Goal: Task Accomplishment & Management: Manage account settings

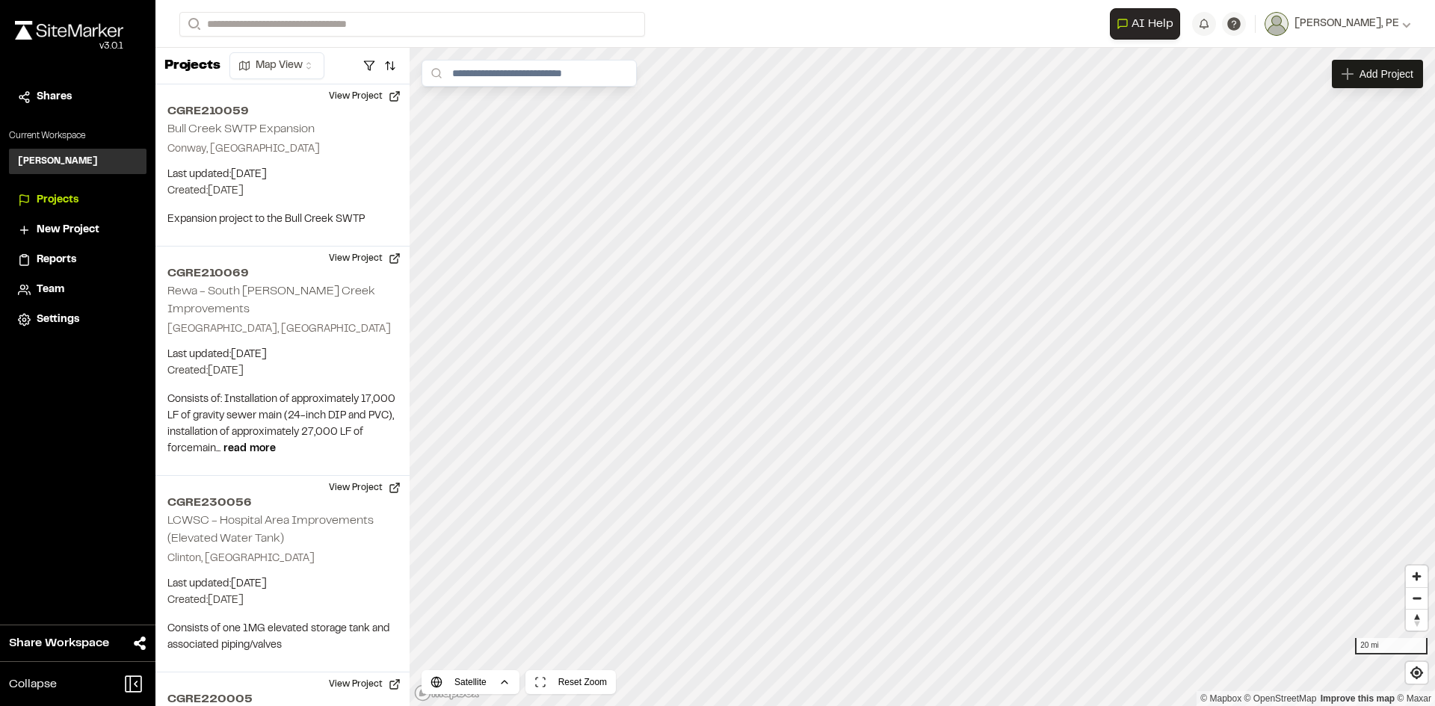
click at [81, 24] on img at bounding box center [69, 30] width 108 height 19
click at [55, 292] on span "Team" at bounding box center [51, 290] width 28 height 16
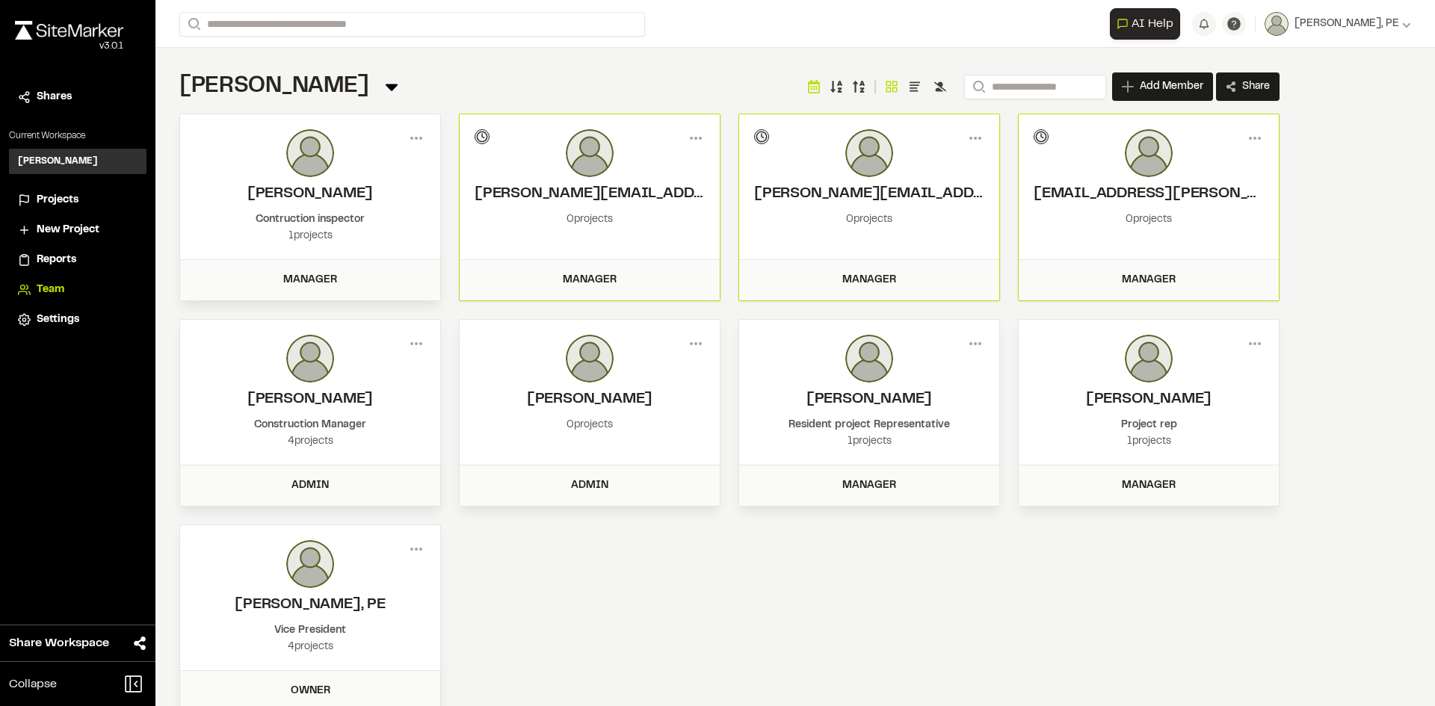
scroll to position [30, 0]
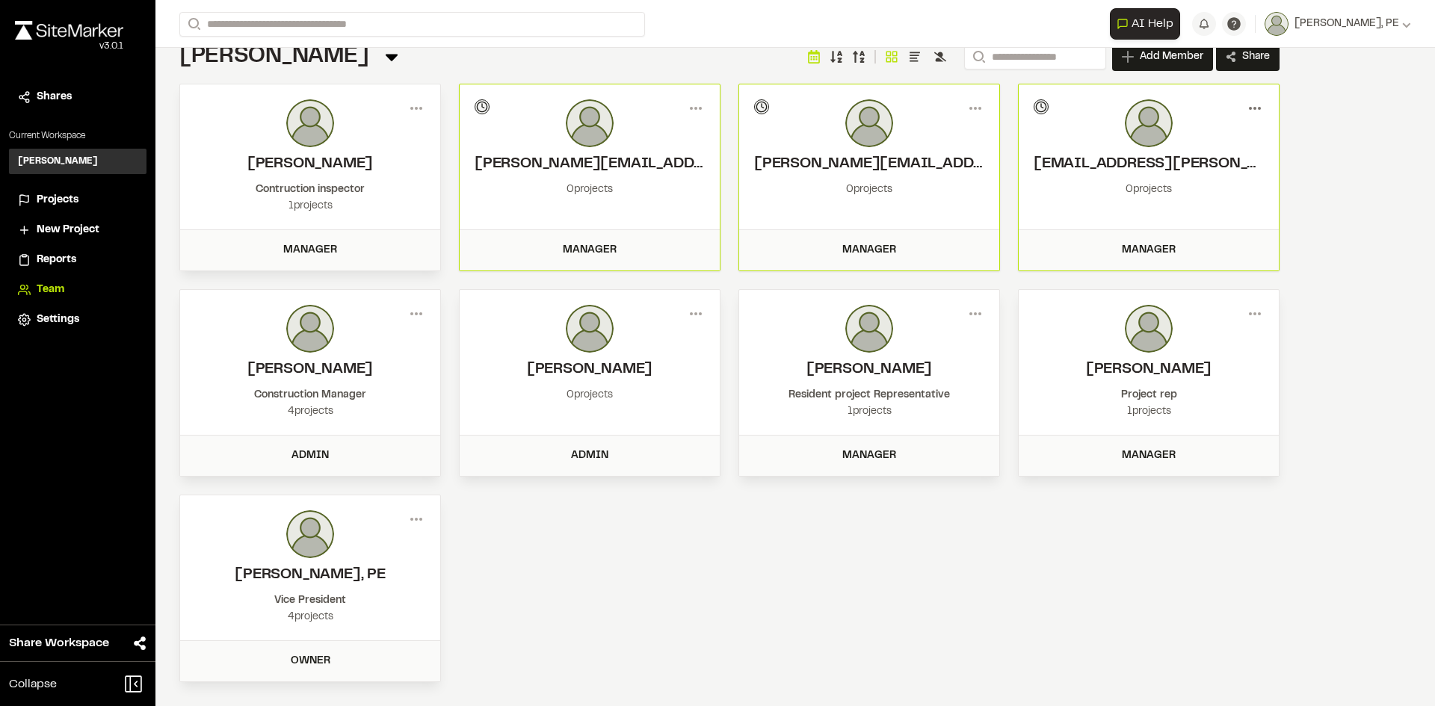
click at [1259, 104] on icon at bounding box center [1255, 108] width 24 height 24
click at [1185, 202] on button "Deactivate" at bounding box center [1201, 207] width 130 height 22
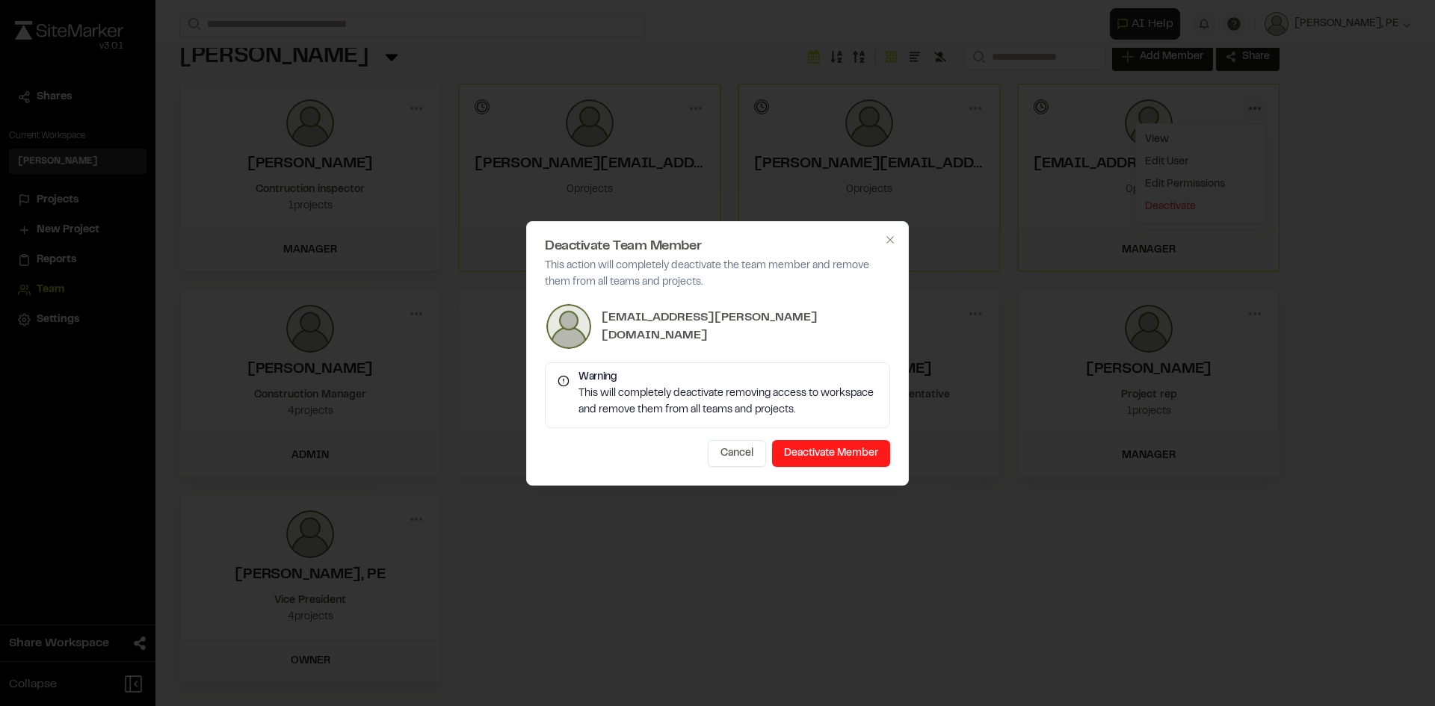
click at [809, 451] on button "Deactivate Member" at bounding box center [831, 453] width 118 height 27
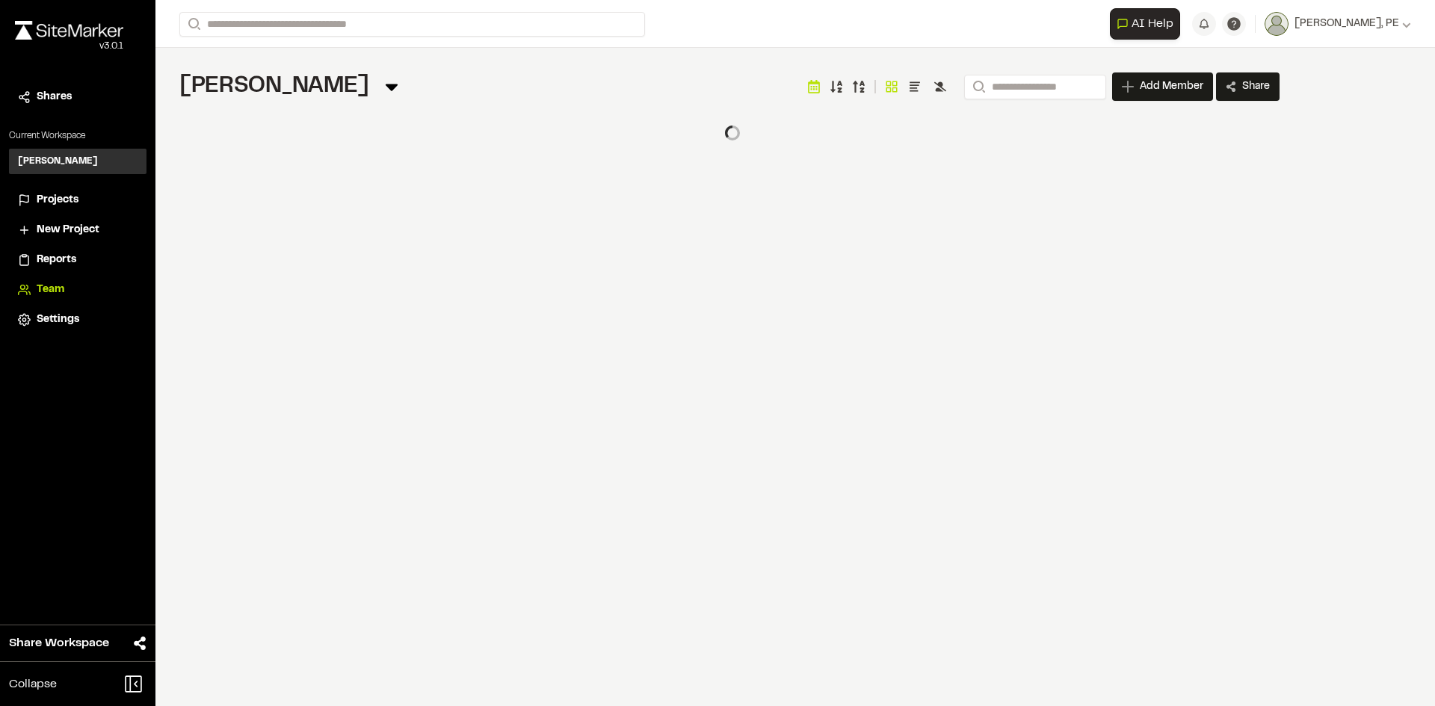
scroll to position [0, 0]
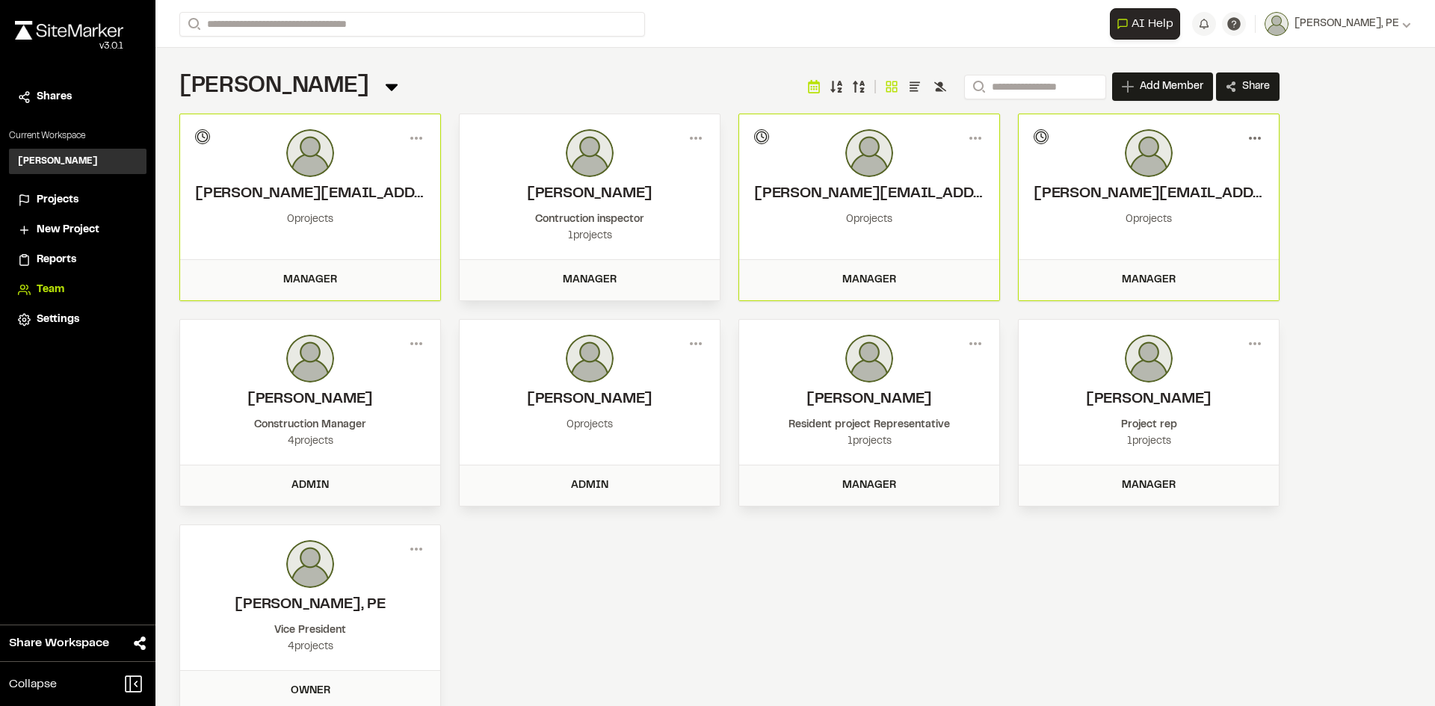
click at [1250, 139] on circle at bounding box center [1250, 138] width 3 height 3
click at [1173, 188] on button "Edit User" at bounding box center [1201, 192] width 130 height 22
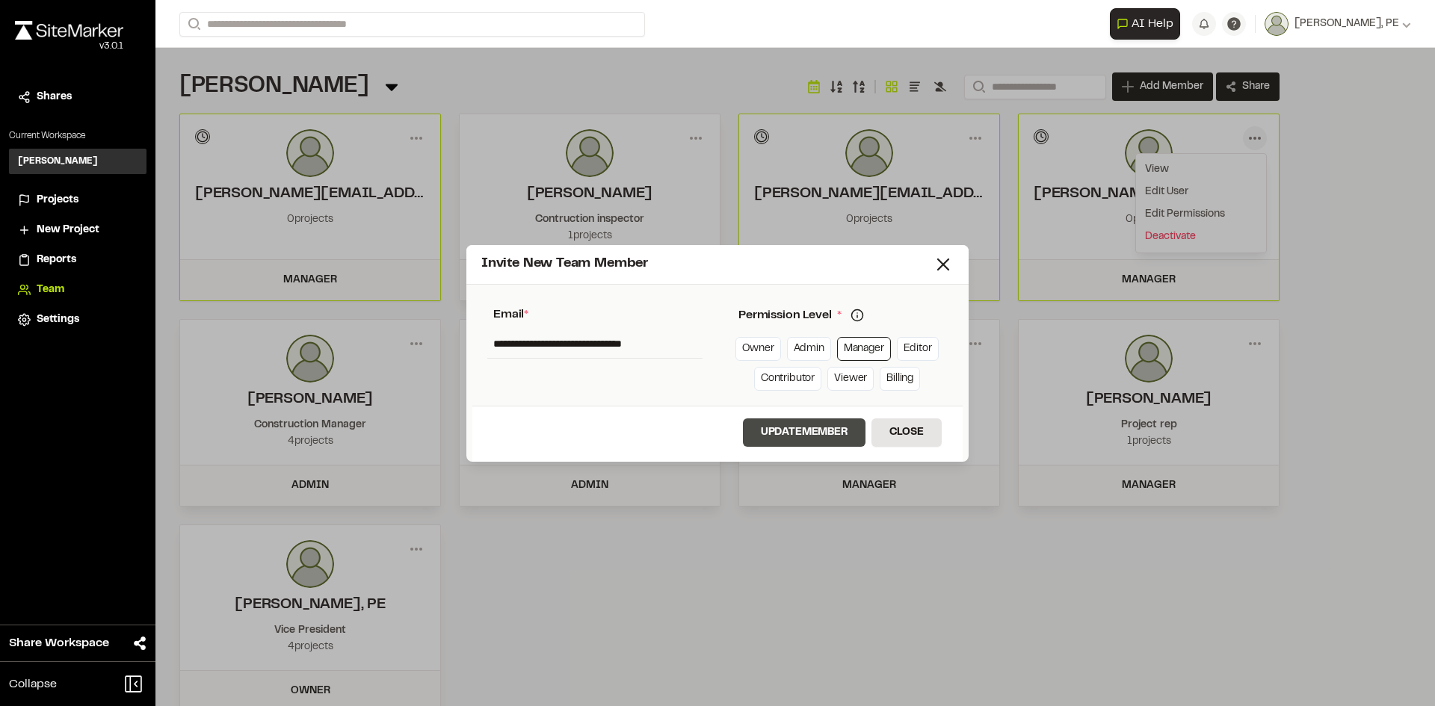
click at [786, 429] on button "Update Member" at bounding box center [804, 433] width 123 height 28
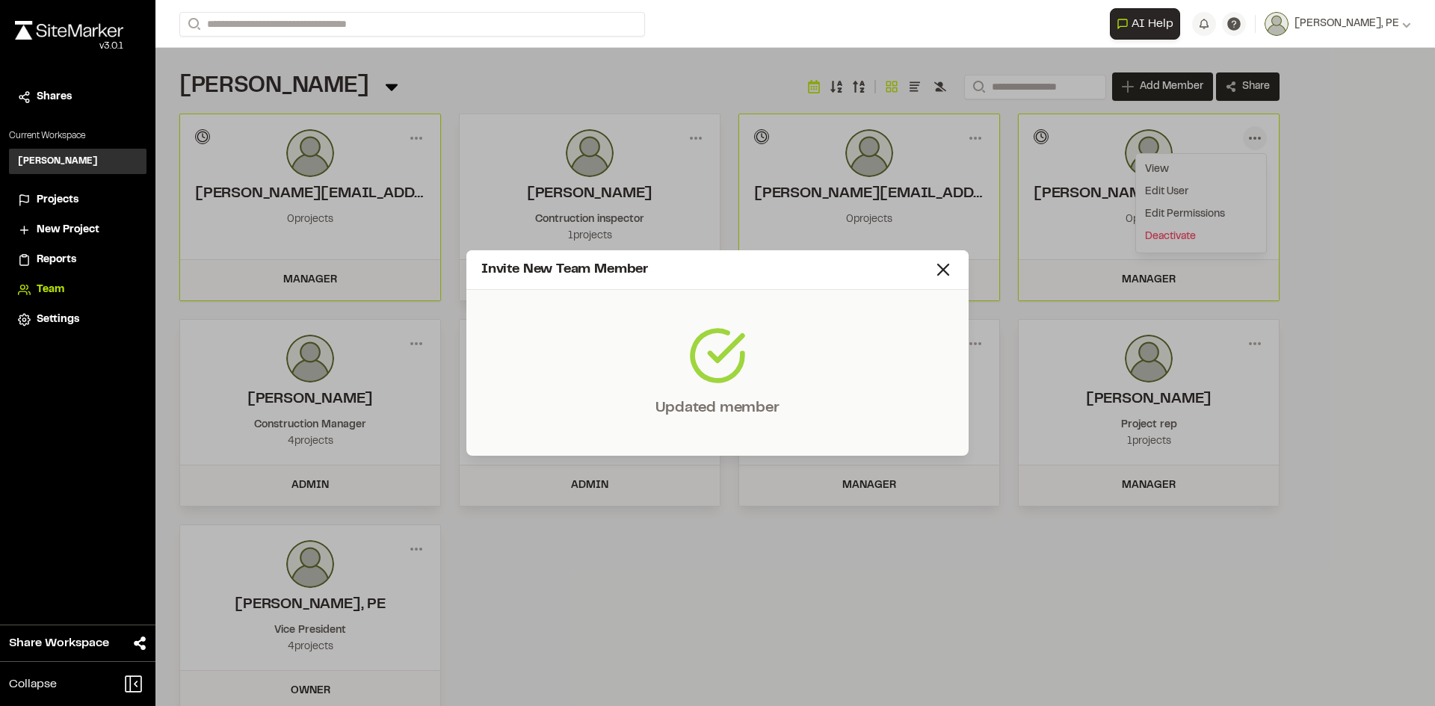
click at [942, 267] on icon at bounding box center [943, 269] width 21 height 21
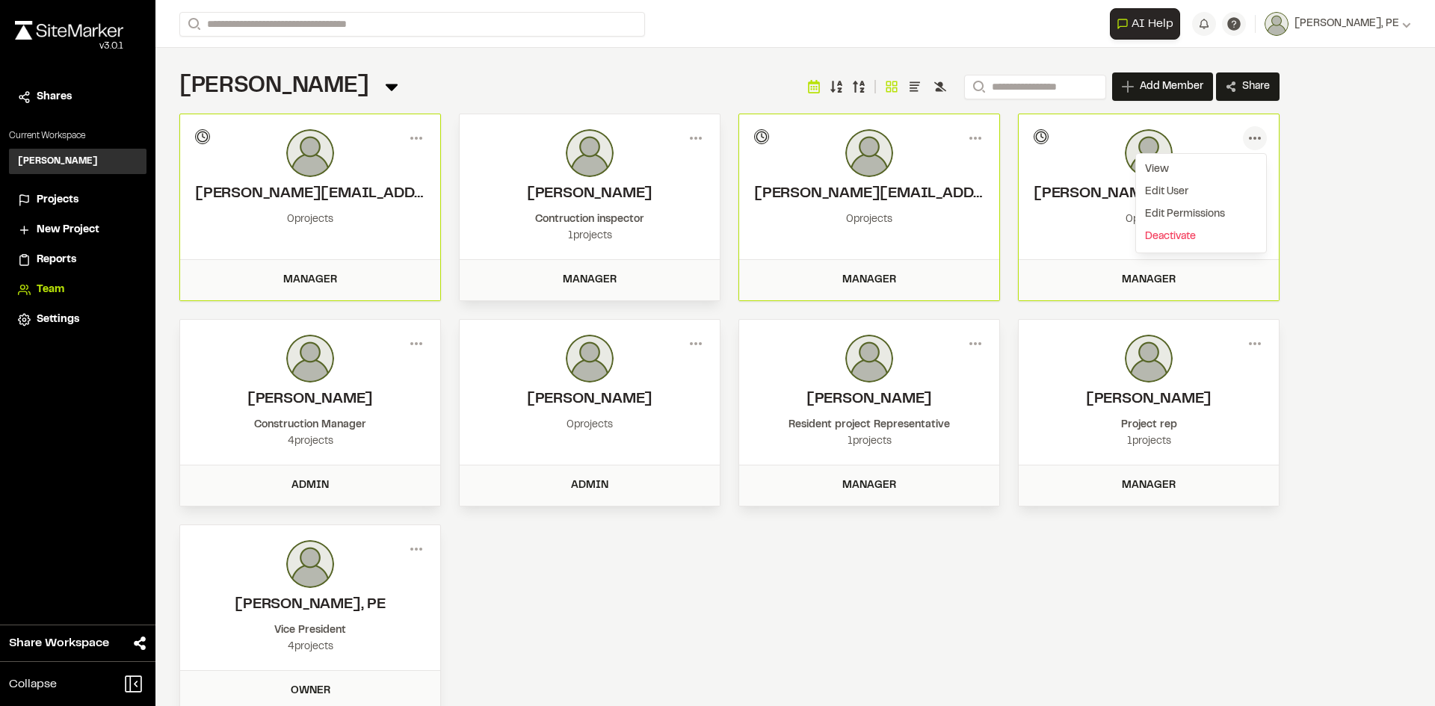
click at [714, 611] on div "[PERSON_NAME] [PERSON_NAME][EMAIL_ADDRESS][PERSON_NAME][DOMAIN_NAME] Invitation…" at bounding box center [729, 413] width 1100 height 599
click at [869, 272] on div "Manager" at bounding box center [869, 280] width 242 height 16
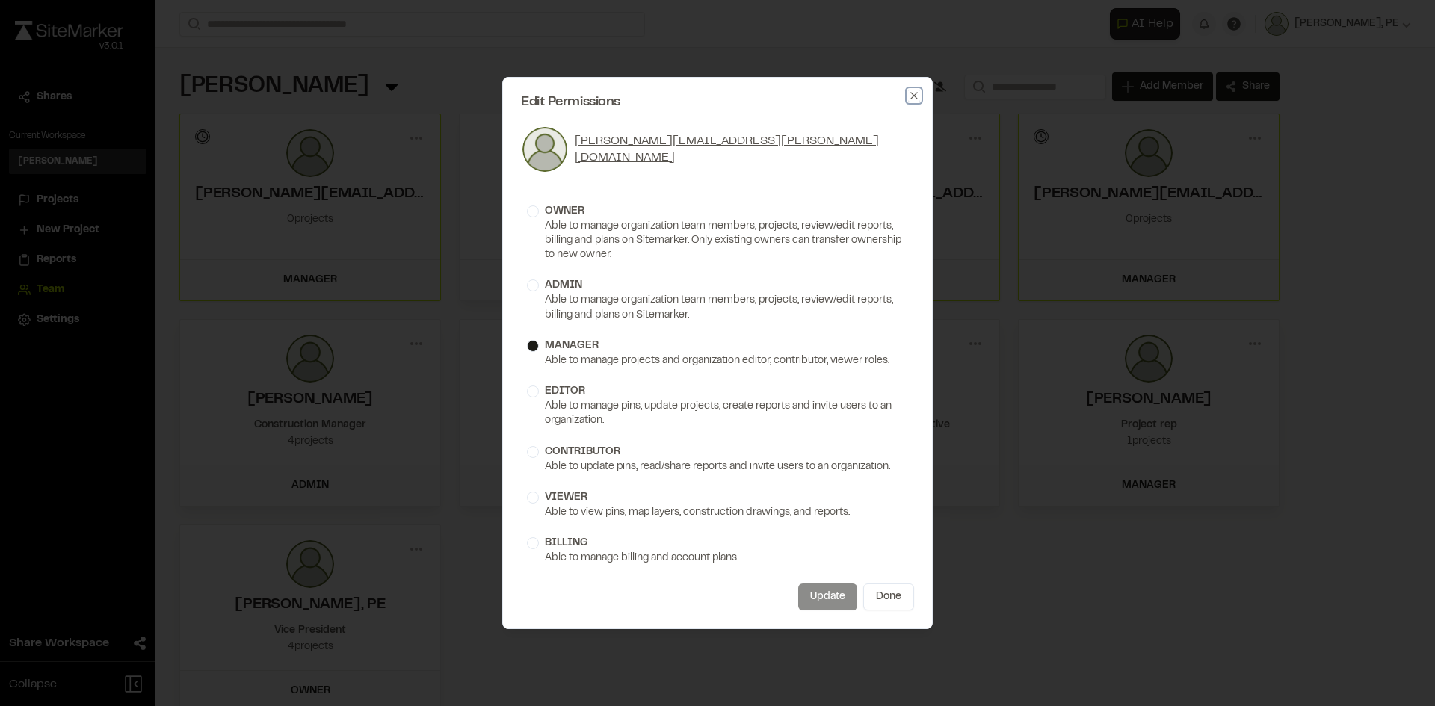
click at [913, 91] on icon "button" at bounding box center [914, 96] width 12 height 12
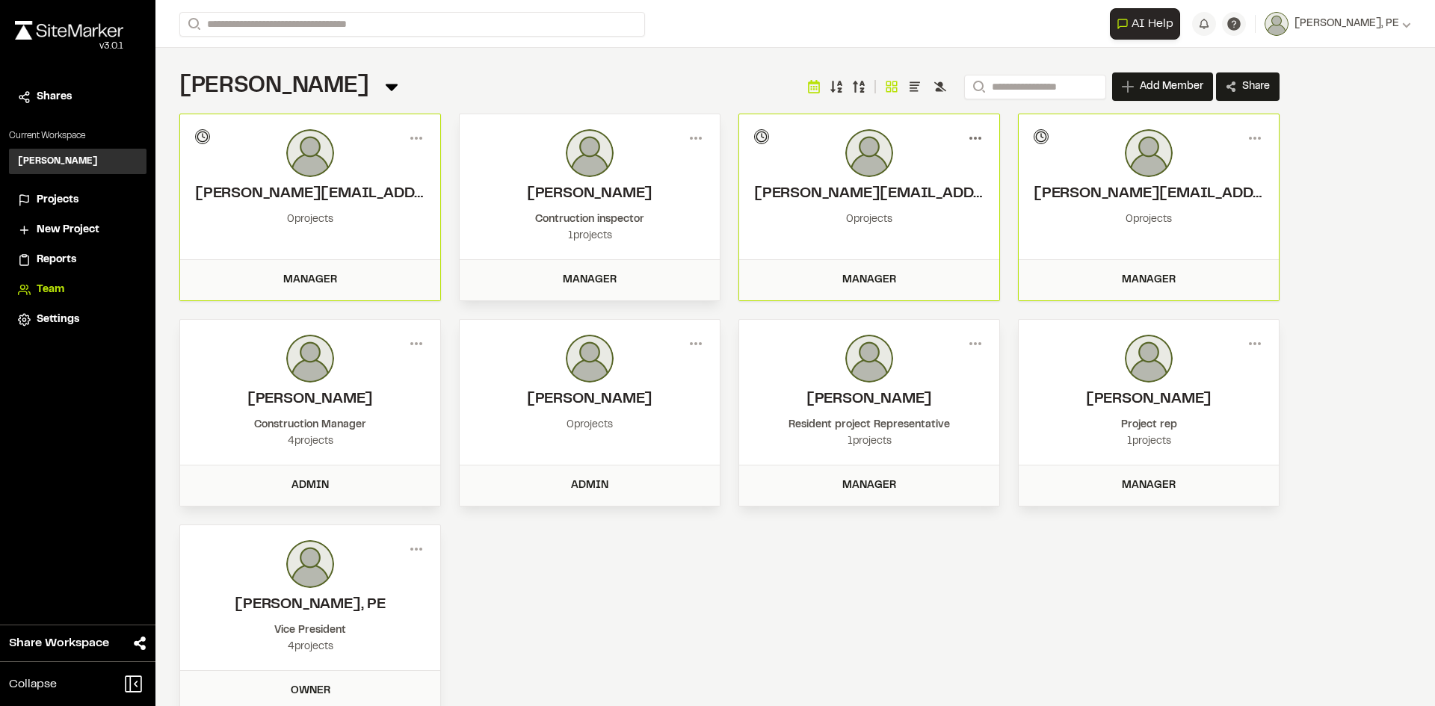
click at [978, 132] on icon at bounding box center [975, 138] width 24 height 24
click at [889, 192] on button "Edit User" at bounding box center [922, 192] width 130 height 22
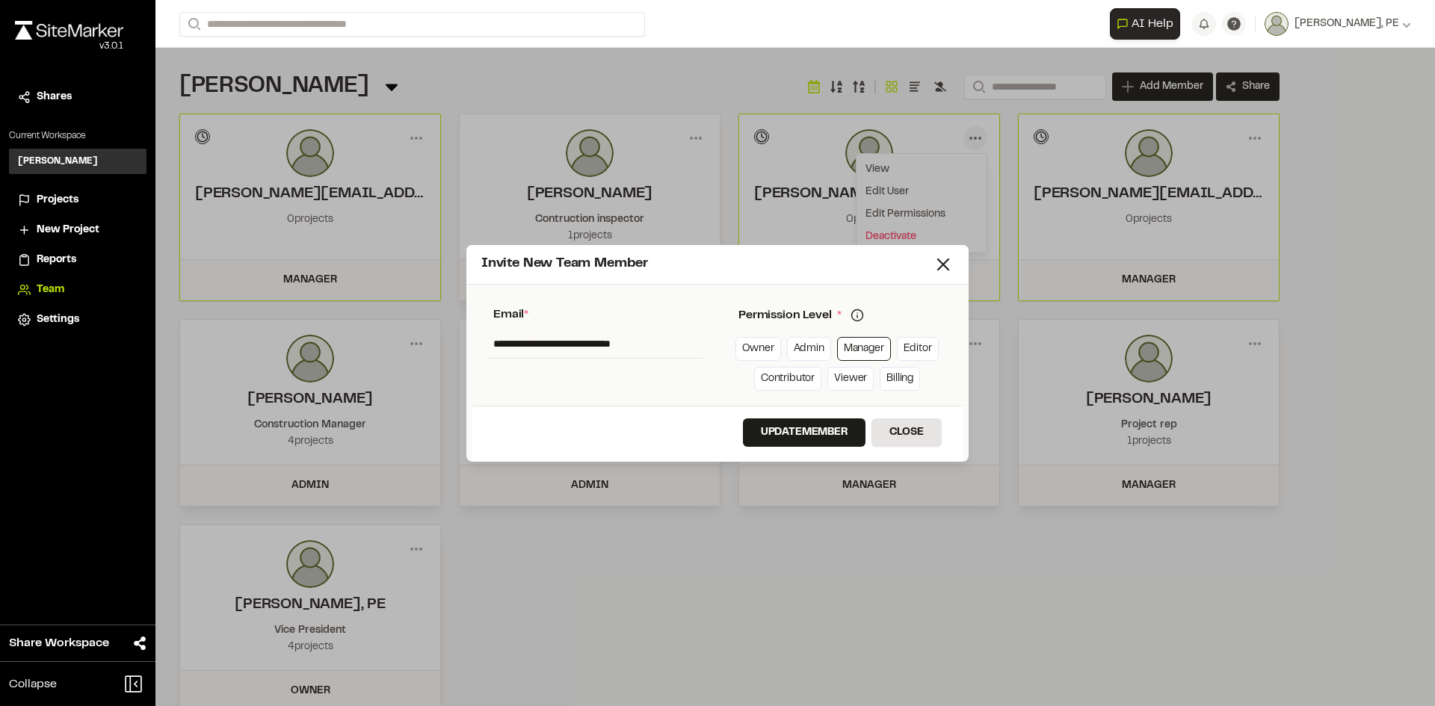
click at [860, 315] on icon at bounding box center [857, 315] width 13 height 13
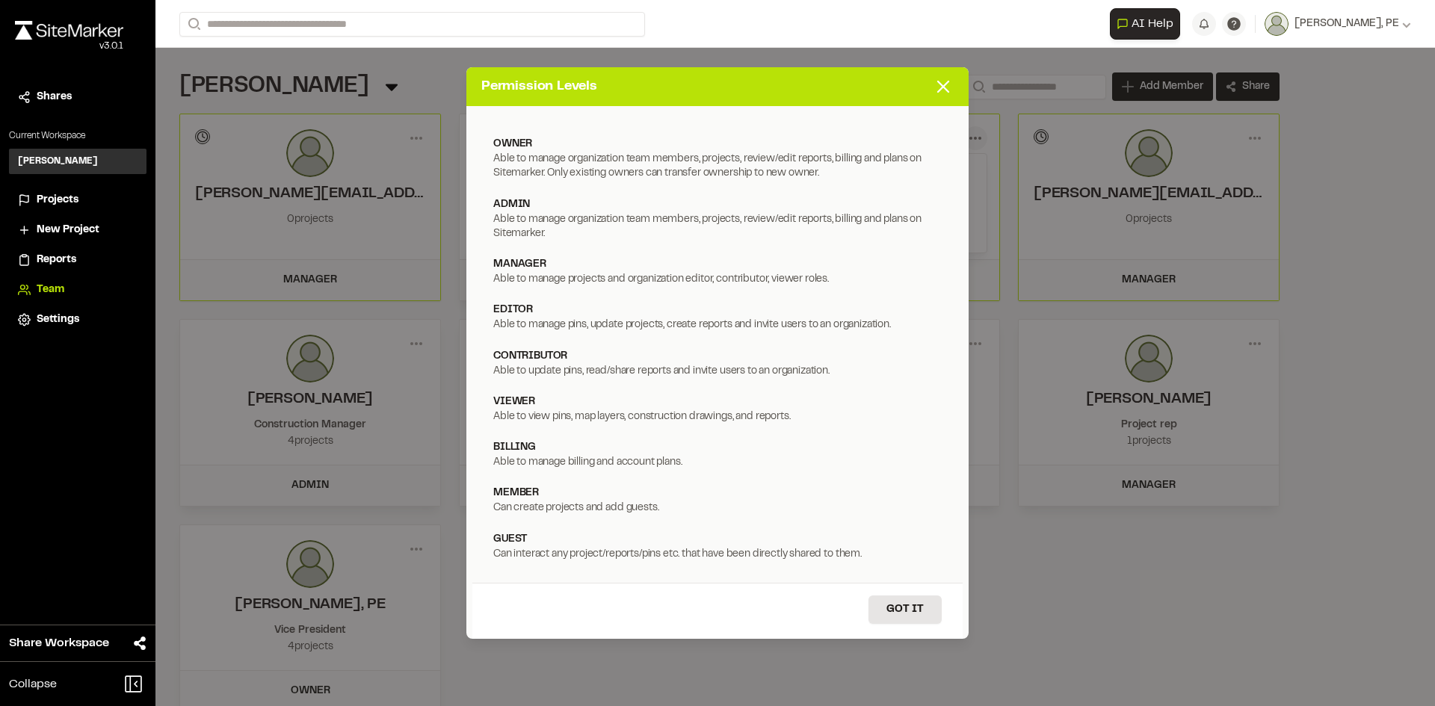
click at [1102, 594] on div "Permission Levels owner Able to manage organization team members, projects, rev…" at bounding box center [717, 353] width 1435 height 706
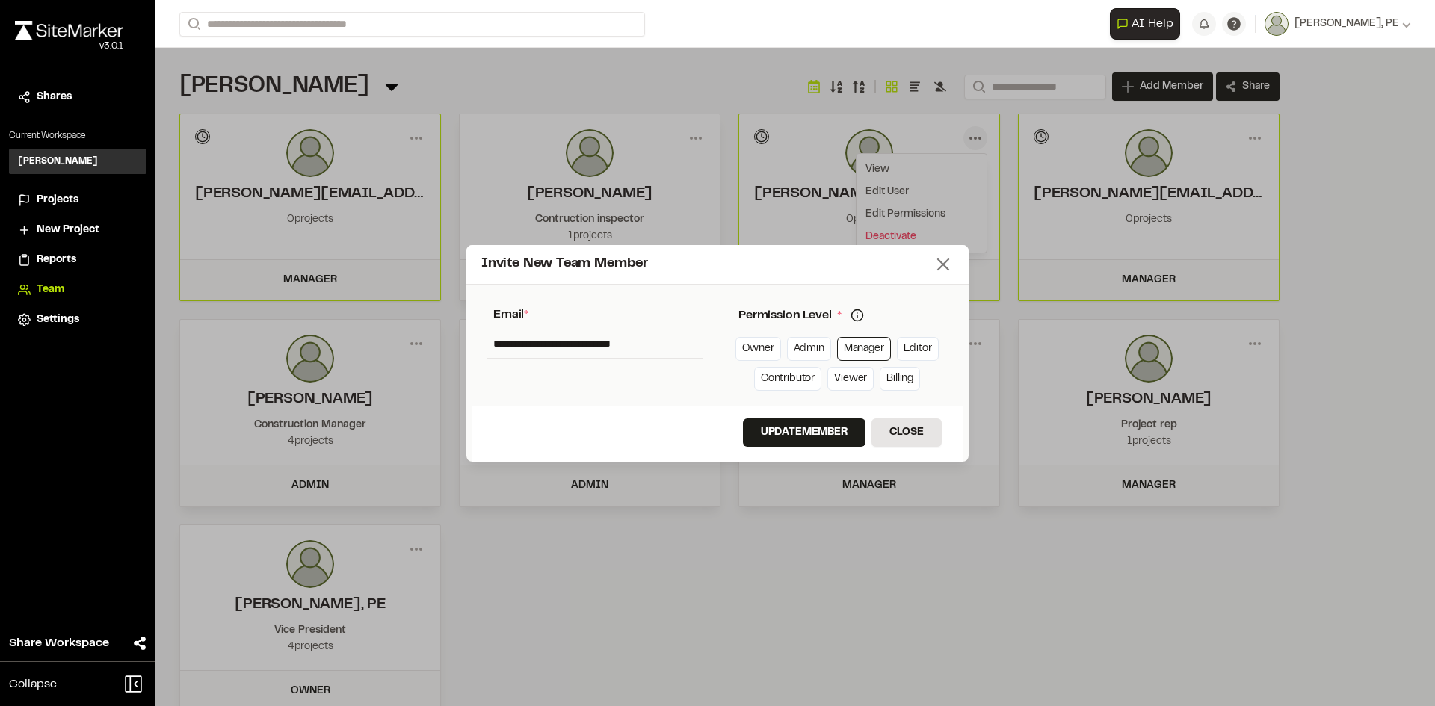
click at [943, 262] on icon at bounding box center [943, 264] width 21 height 21
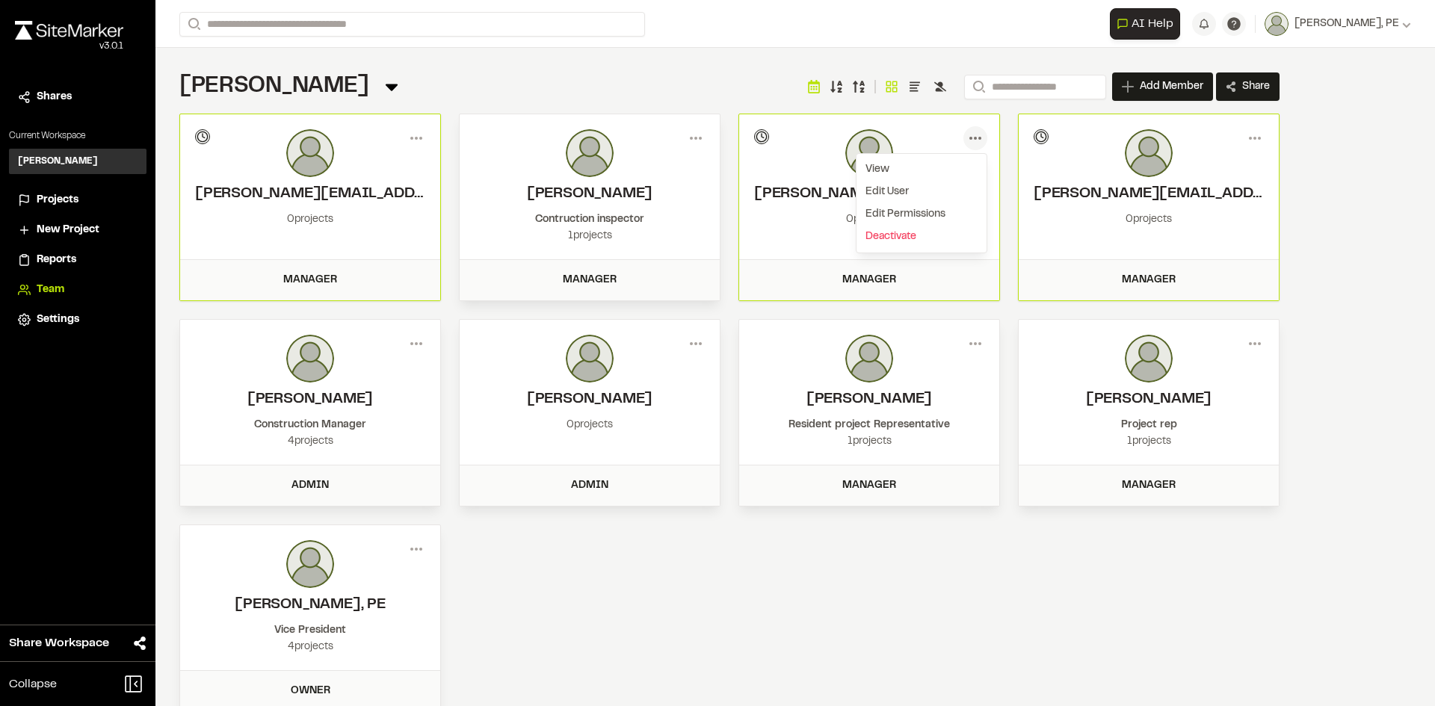
click at [1061, 565] on div "**********" at bounding box center [729, 413] width 1100 height 599
